Goal: Task Accomplishment & Management: Use online tool/utility

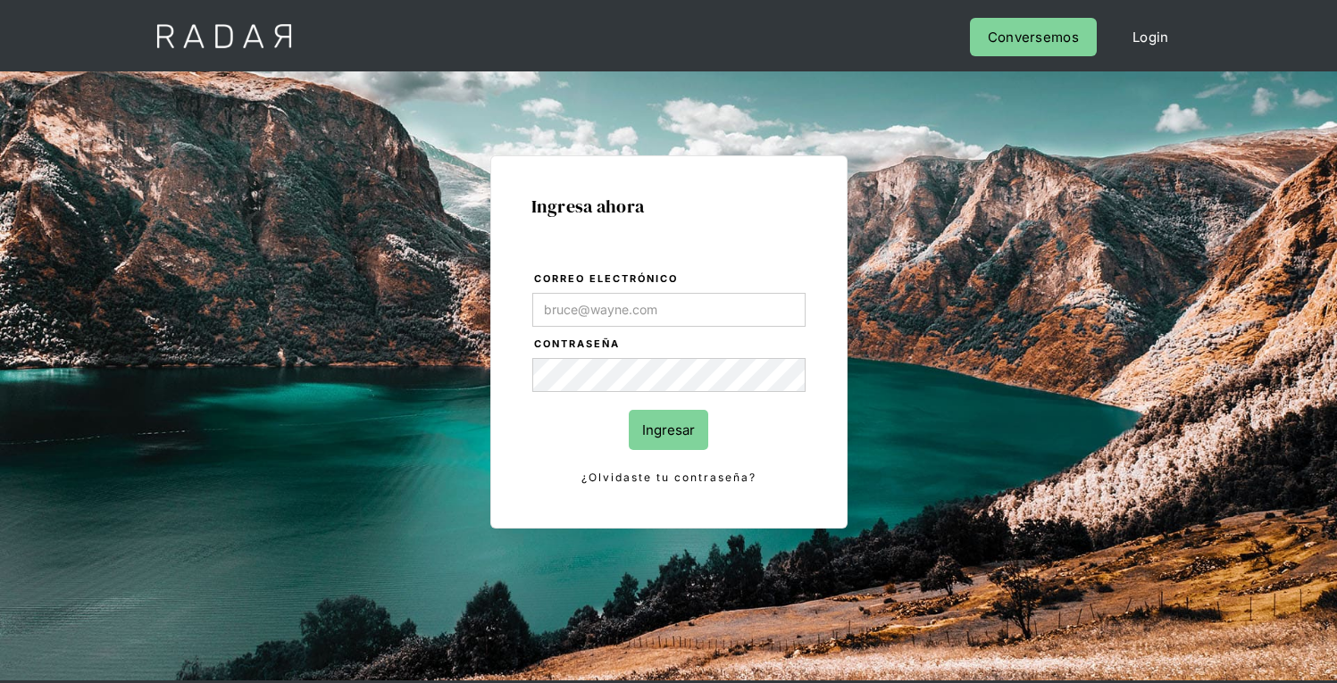
type input "[EMAIL_ADDRESS][PERSON_NAME][DOMAIN_NAME]"
click at [668, 430] on input "Ingresar" at bounding box center [668, 430] width 79 height 40
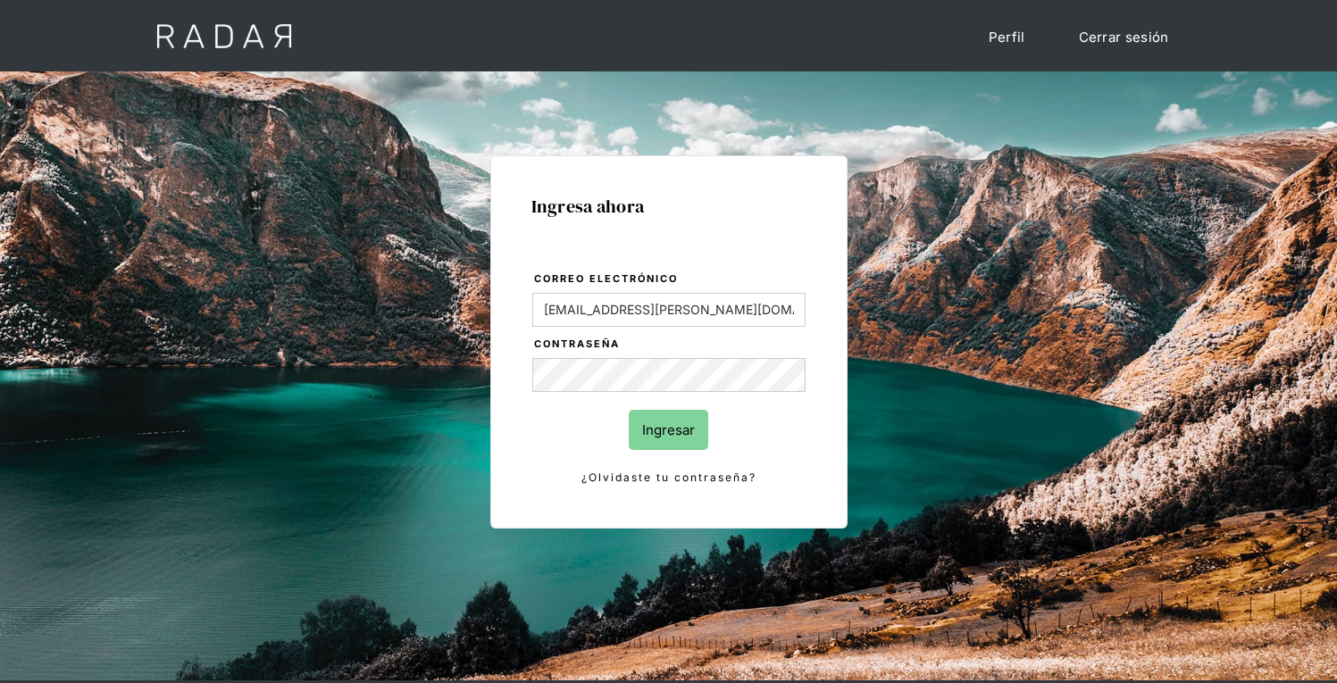
click at [668, 430] on input "Ingresar" at bounding box center [668, 430] width 79 height 40
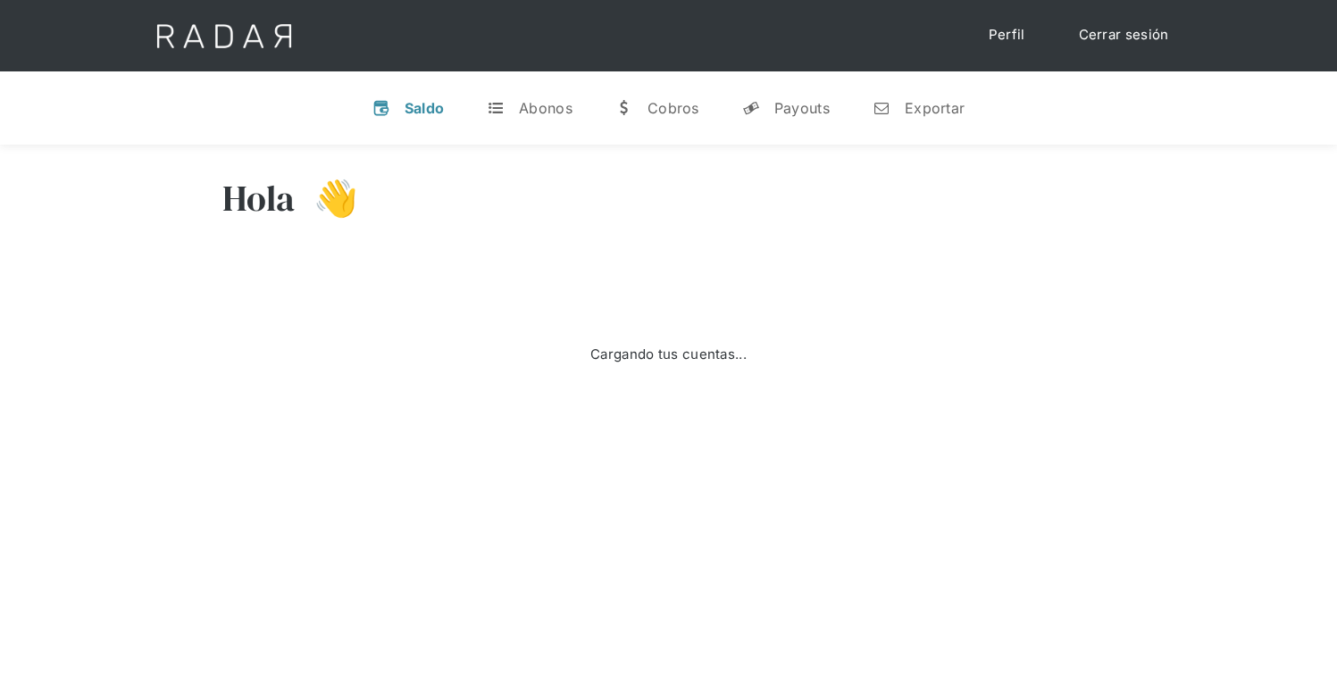
select select "7"
select select "prontopaga"
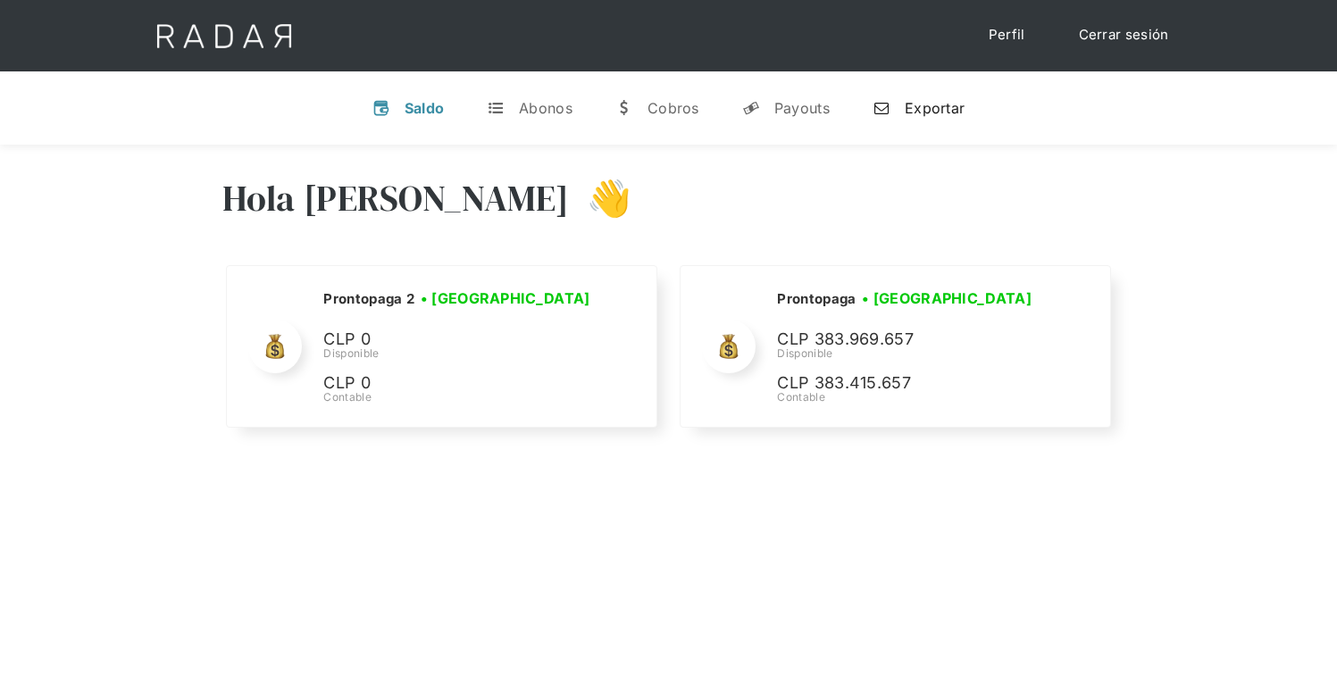
click at [918, 107] on div "Exportar" at bounding box center [935, 108] width 60 height 18
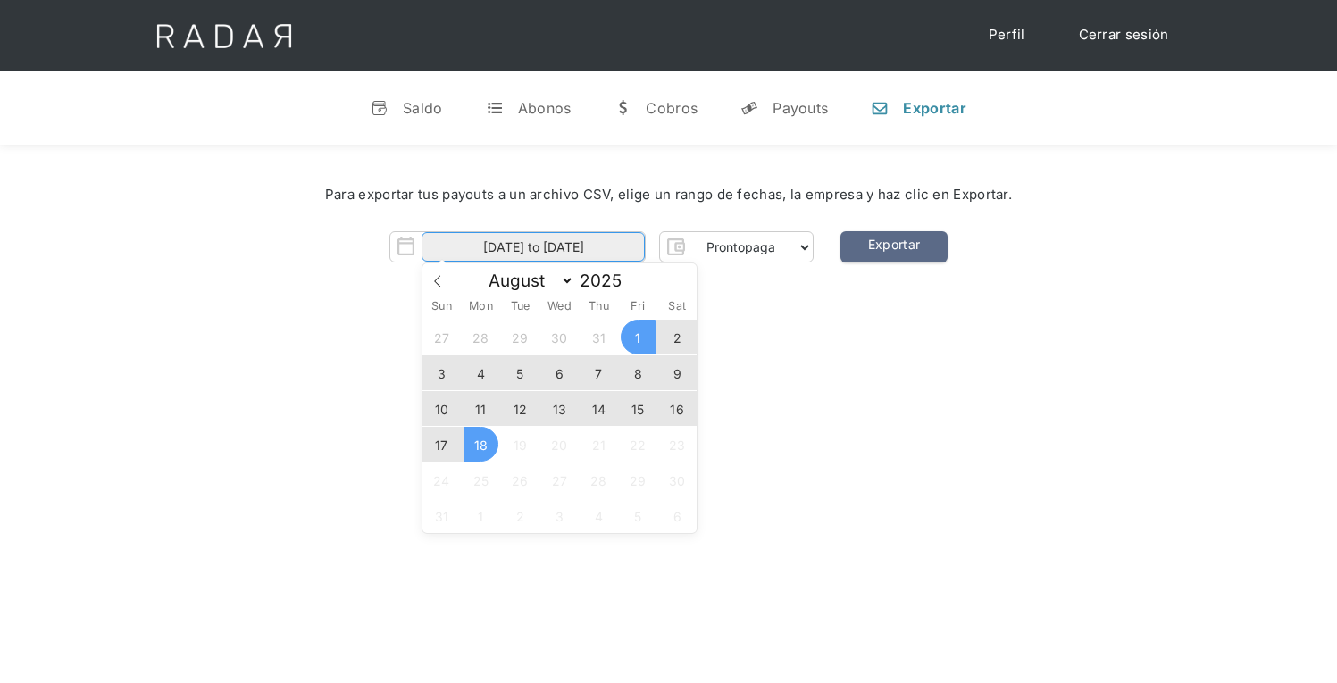
click at [533, 247] on input "[DATE] to [DATE]" at bounding box center [532, 246] width 223 height 29
click at [441, 445] on span "17" at bounding box center [441, 444] width 35 height 35
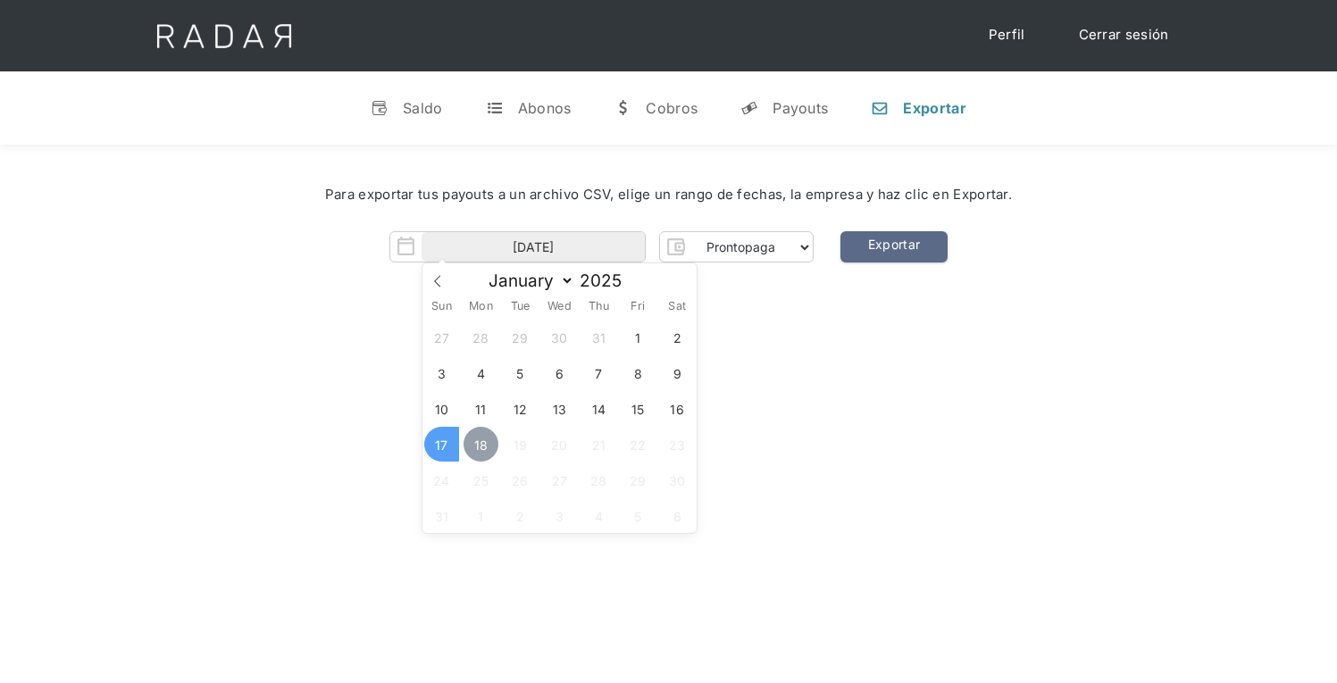
click at [480, 445] on span "18" at bounding box center [480, 444] width 35 height 35
type input "[DATE] to [DATE]"
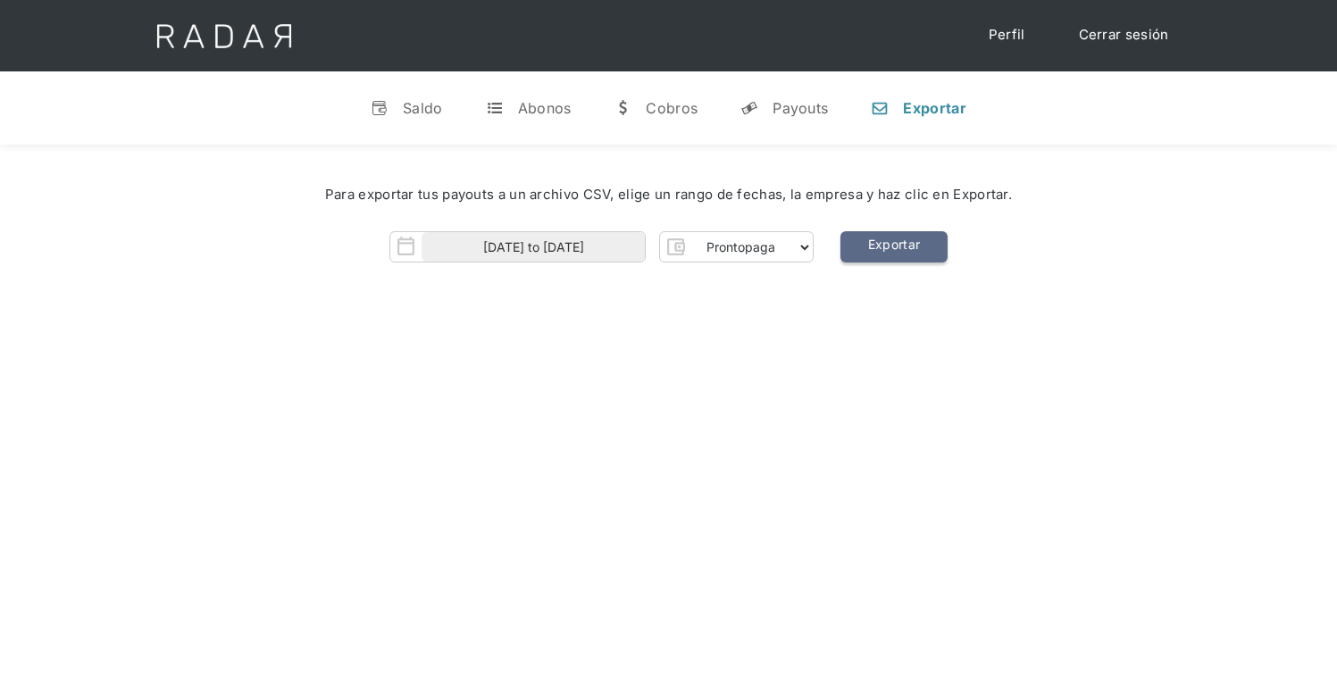
click at [893, 247] on link "Exportar" at bounding box center [893, 246] width 107 height 31
